Goal: Book appointment/travel/reservation

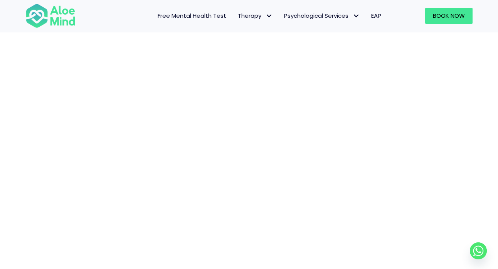
scroll to position [51, 0]
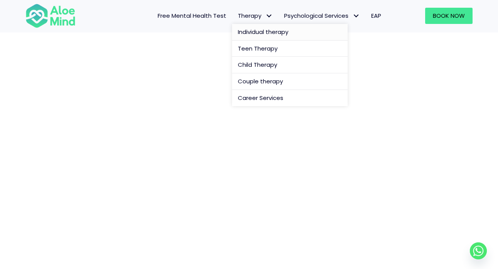
click at [256, 30] on span "Individual therapy" at bounding box center [263, 32] width 51 height 8
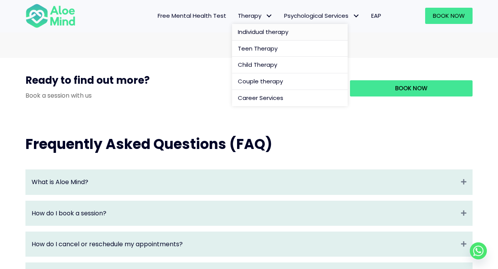
scroll to position [683, 0]
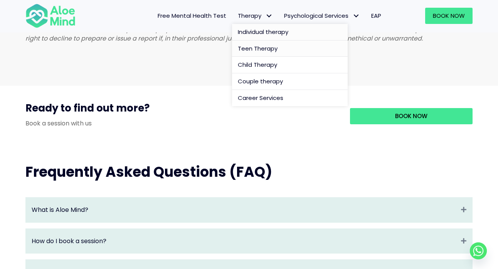
click at [249, 47] on span "Teen Therapy" at bounding box center [258, 48] width 40 height 8
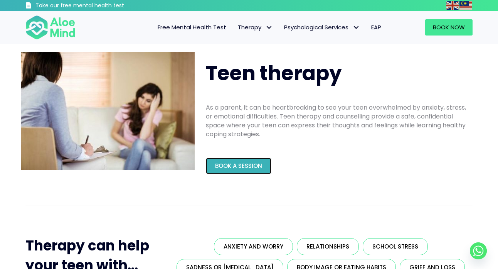
click at [236, 162] on span "Book a Session" at bounding box center [238, 166] width 47 height 8
